Goal: Navigation & Orientation: Go to known website

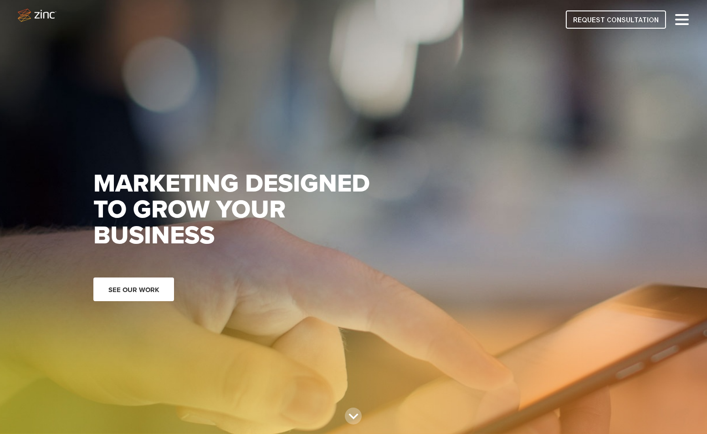
click at [142, 292] on link "See our work" at bounding box center [133, 290] width 81 height 24
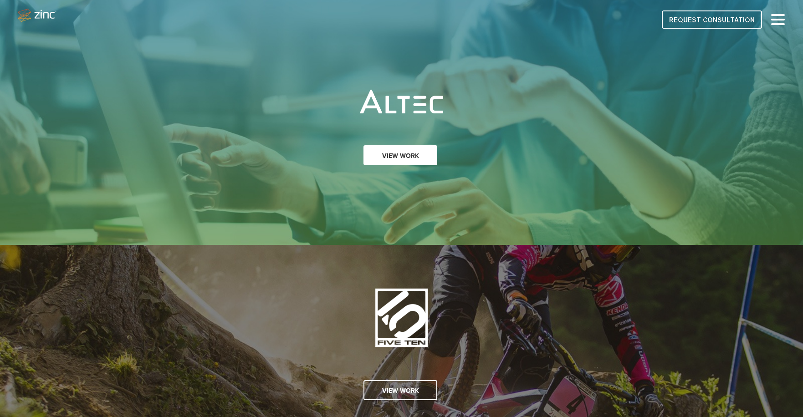
click at [397, 159] on link "View Work" at bounding box center [400, 155] width 74 height 20
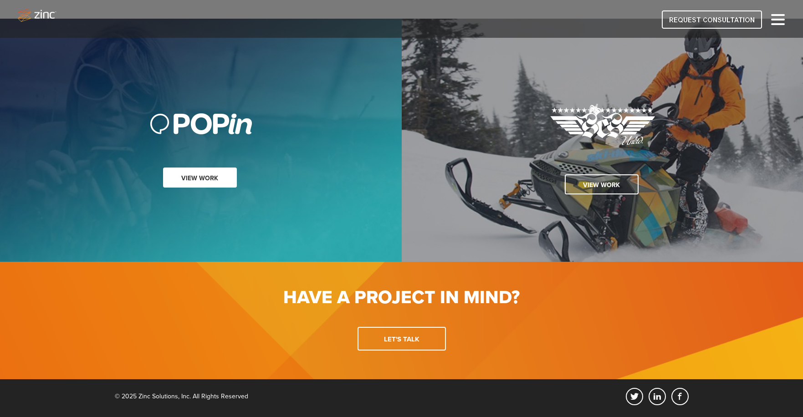
scroll to position [1848, 0]
click at [195, 172] on link "View work" at bounding box center [200, 178] width 74 height 20
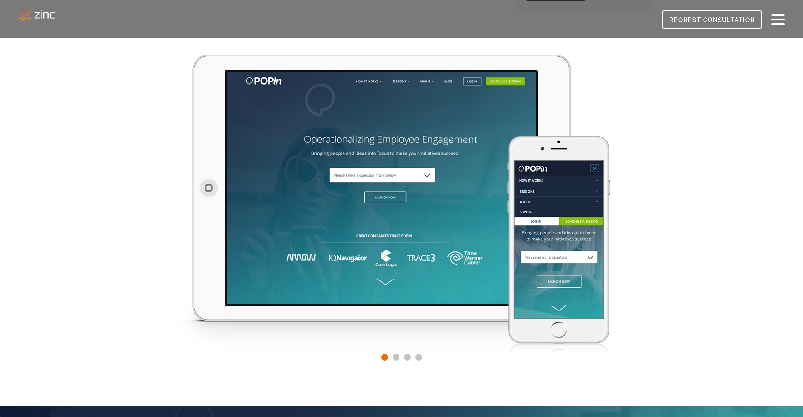
scroll to position [462, 0]
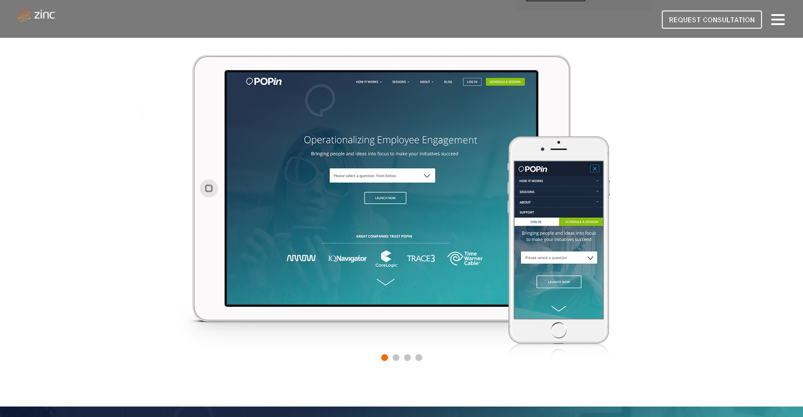
click at [399, 184] on img at bounding box center [402, 214] width 518 height 325
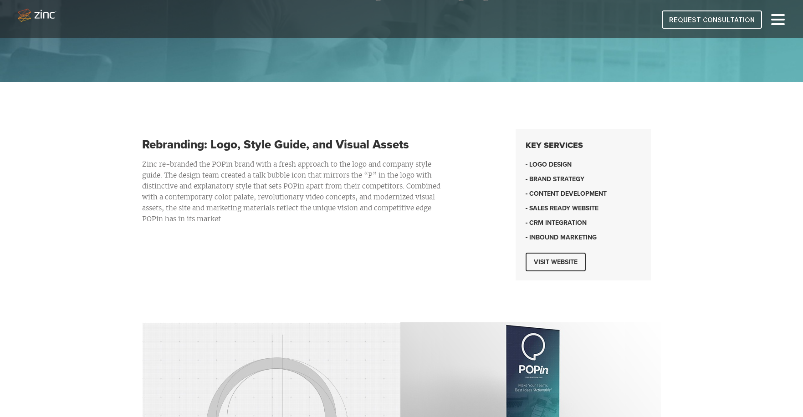
scroll to position [209, 0]
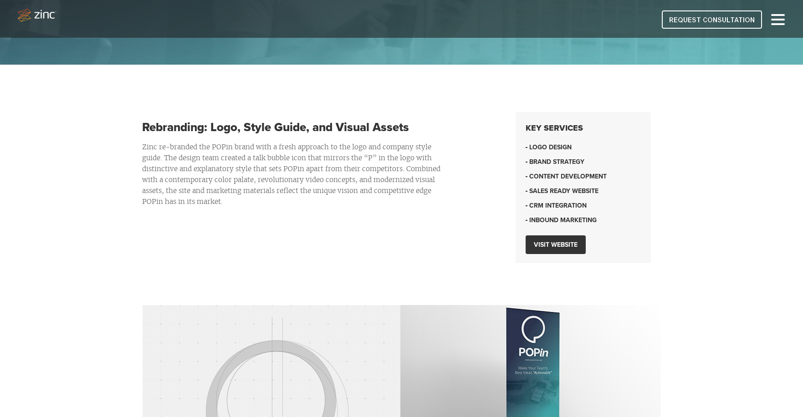
click at [554, 245] on link "Visit website" at bounding box center [556, 244] width 60 height 19
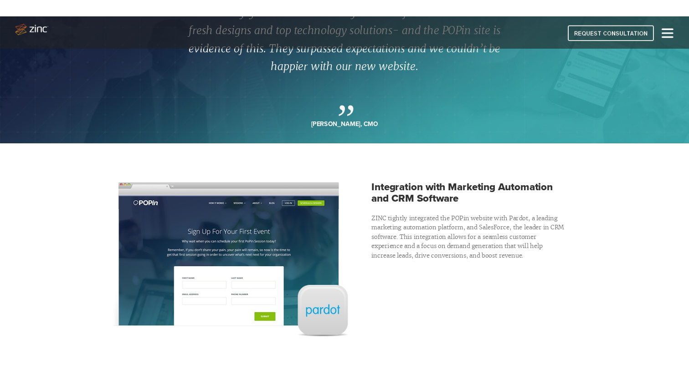
scroll to position [905, 0]
